Goal: Check status: Check status

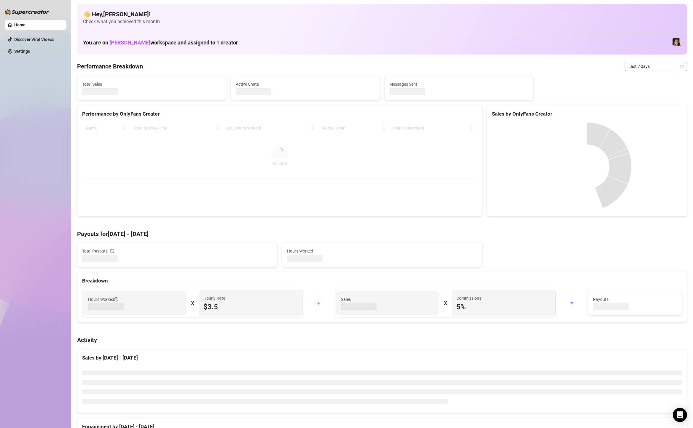
click at [650, 68] on span "Last 7 days" at bounding box center [655, 66] width 55 height 9
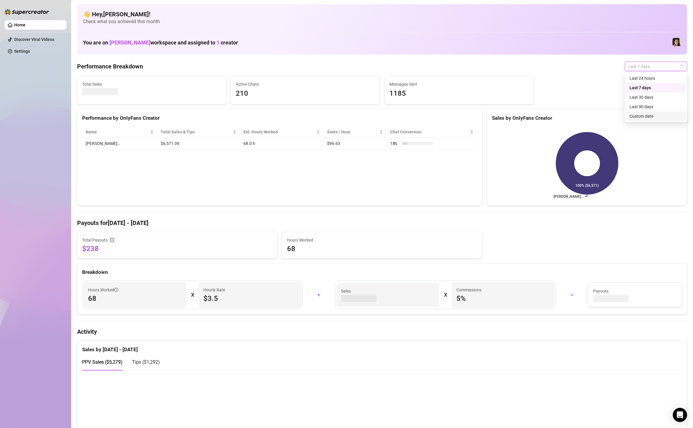
click at [648, 117] on div "Custom date" at bounding box center [655, 116] width 53 height 7
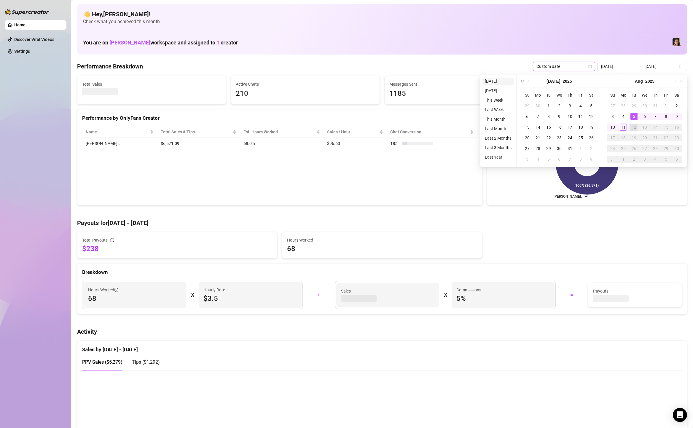
type input "[DATE]"
click at [503, 80] on li "[DATE]" at bounding box center [497, 81] width 31 height 7
type input "[DATE]"
